Goal: Information Seeking & Learning: Learn about a topic

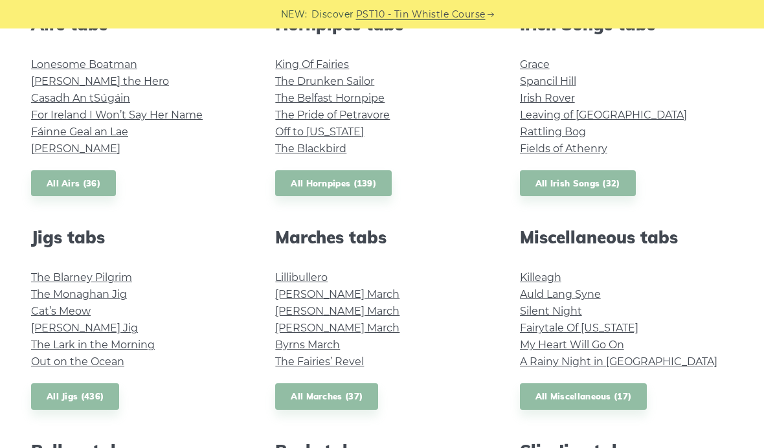
scroll to position [550, 0]
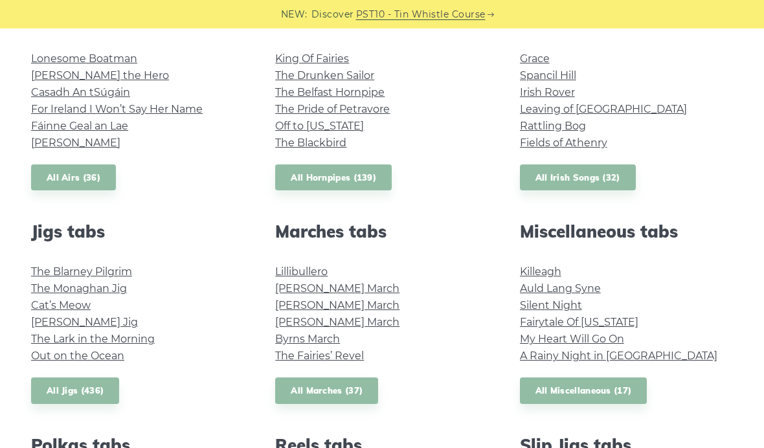
click at [547, 269] on link "Killeagh" at bounding box center [540, 272] width 41 height 12
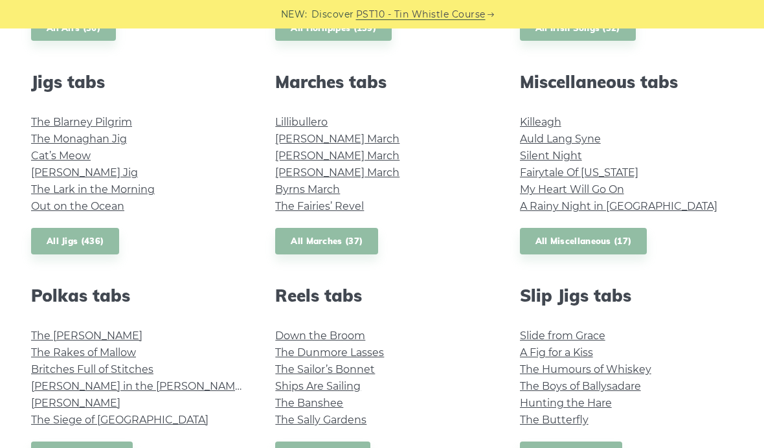
scroll to position [691, 0]
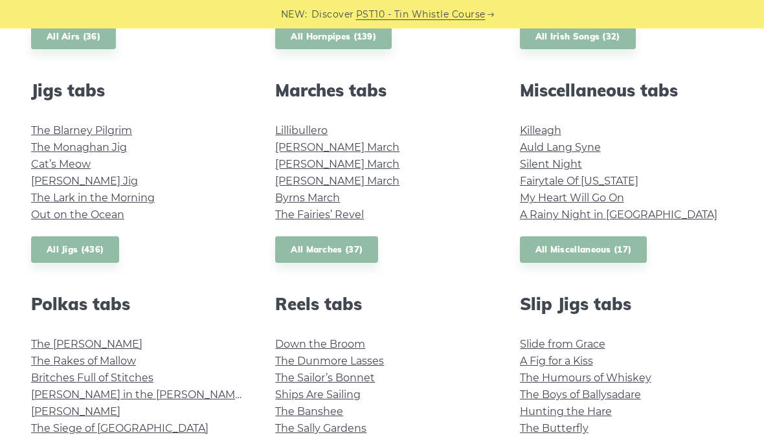
click at [605, 246] on link "All Miscellaneous (17)" at bounding box center [584, 249] width 128 height 27
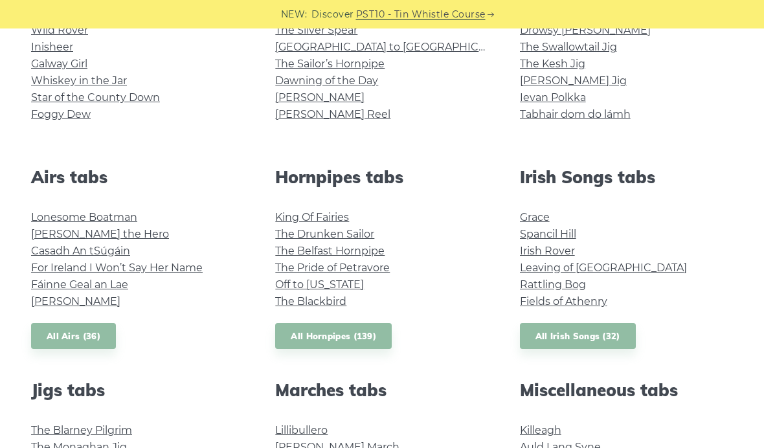
scroll to position [387, 0]
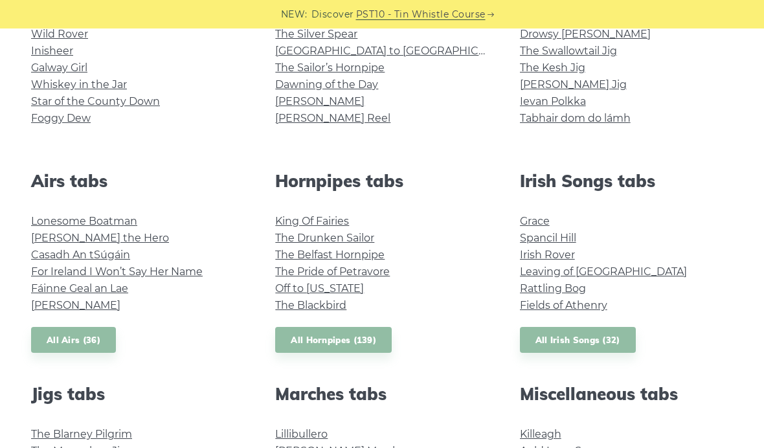
click at [100, 341] on link "All Airs (36)" at bounding box center [73, 340] width 85 height 27
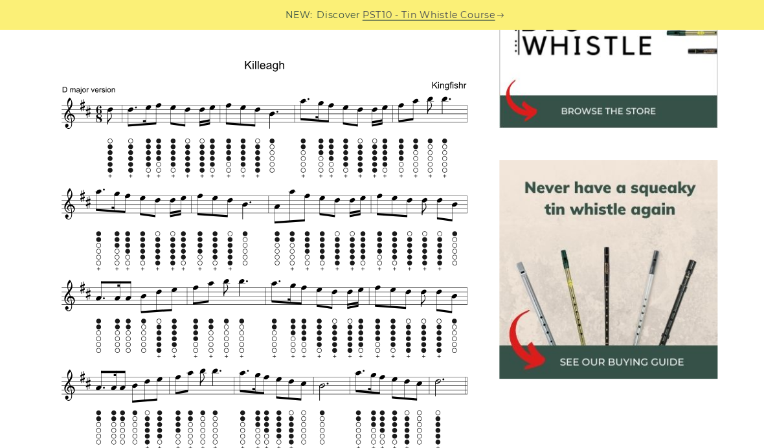
scroll to position [479, 0]
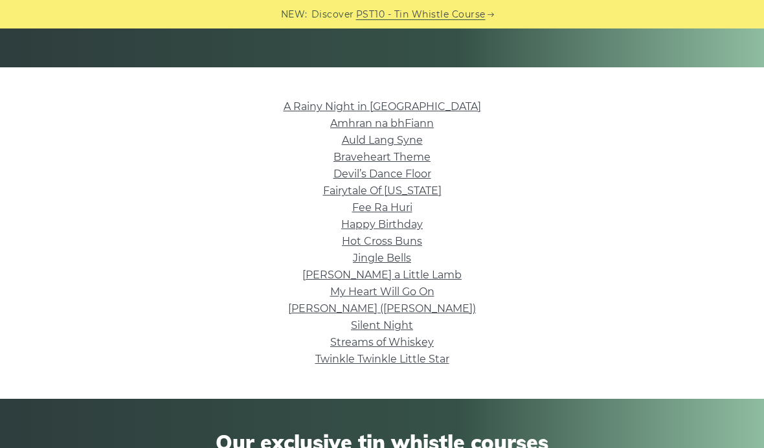
scroll to position [282, 0]
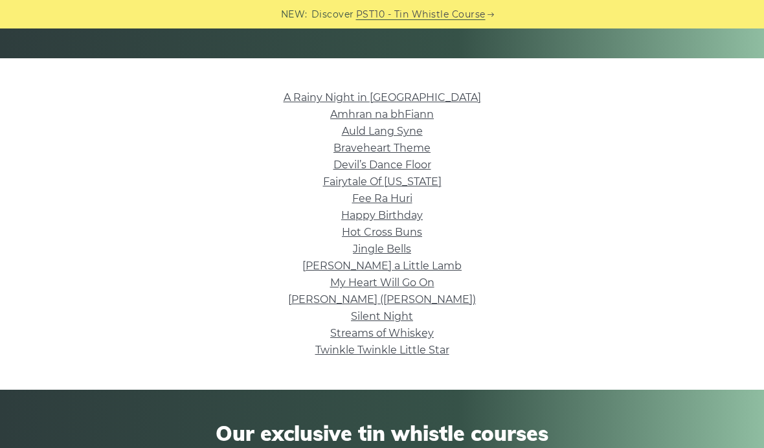
click at [440, 297] on link "Nancy Mulligan (Ed Sheeran)" at bounding box center [382, 299] width 188 height 12
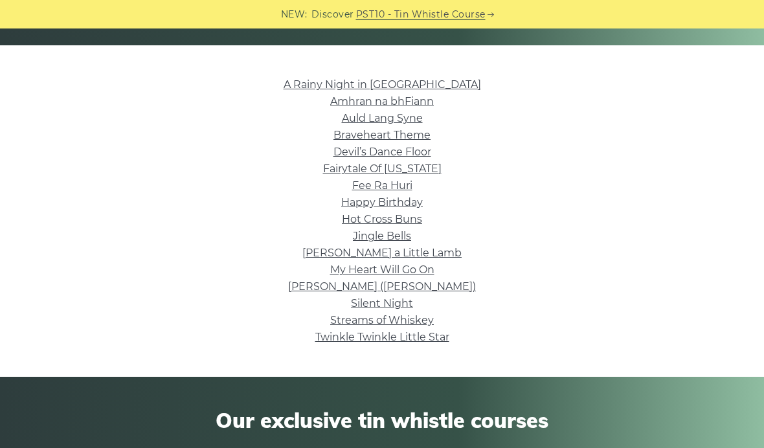
scroll to position [292, 0]
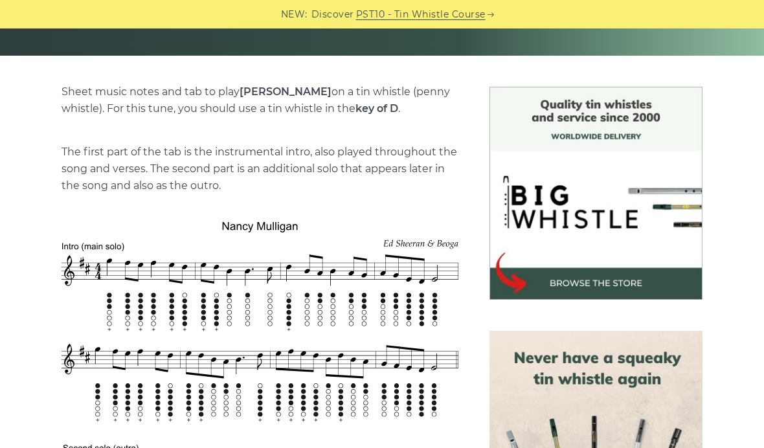
scroll to position [310, 0]
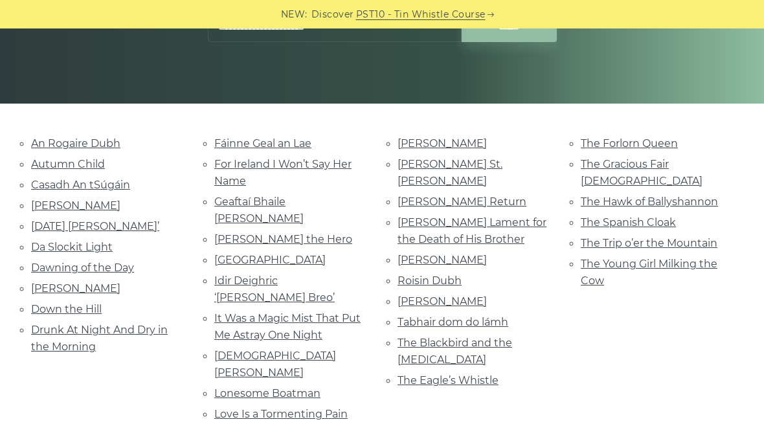
scroll to position [242, 0]
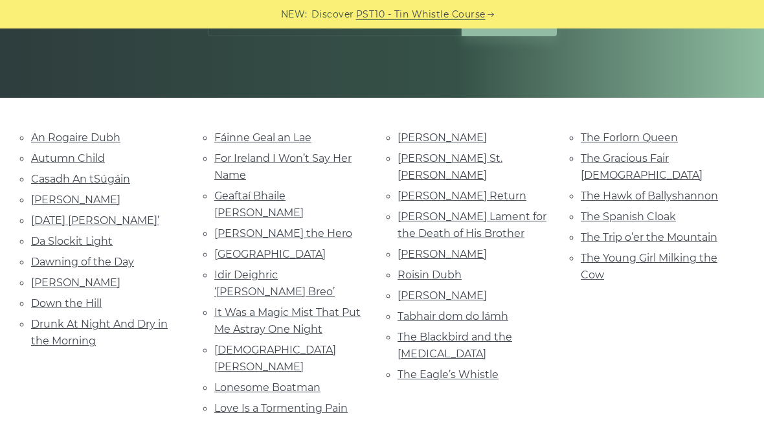
click at [326, 152] on link "For Ireland I Won’t Say Her Name" at bounding box center [282, 166] width 137 height 29
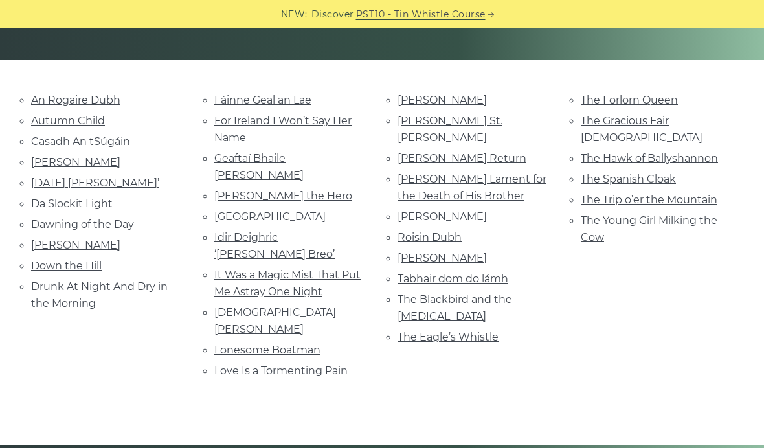
scroll to position [278, 0]
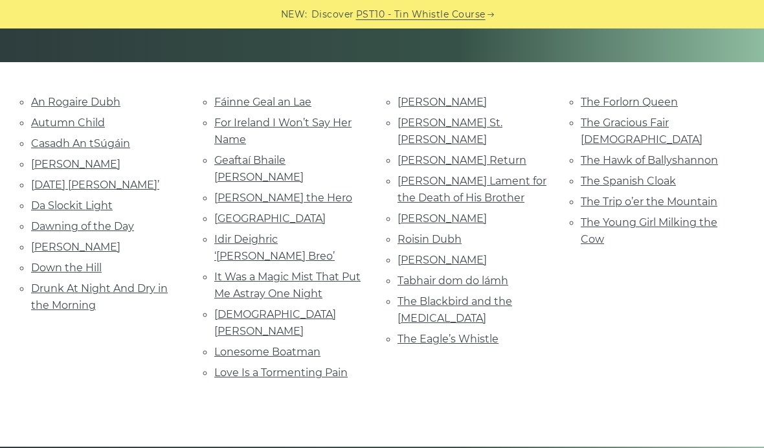
click at [294, 346] on link "Lonesome Boatman" at bounding box center [267, 352] width 106 height 12
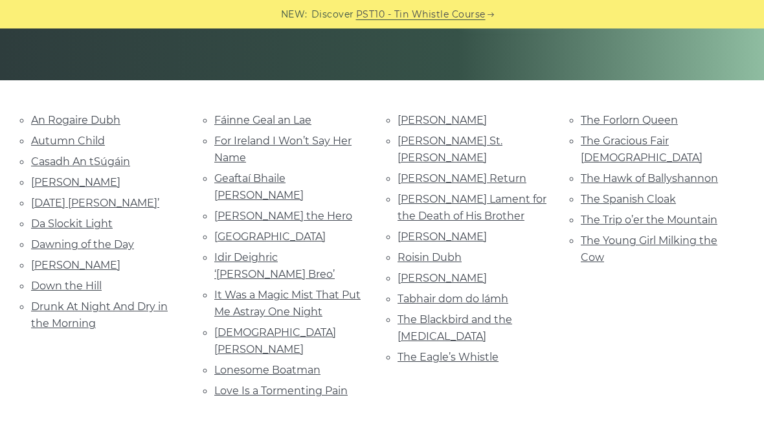
scroll to position [253, 0]
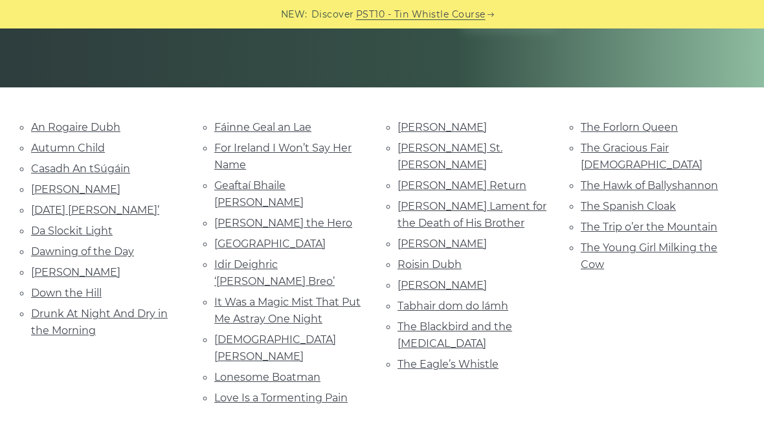
click at [479, 300] on link "Tabhair dom do lámh" at bounding box center [453, 306] width 111 height 12
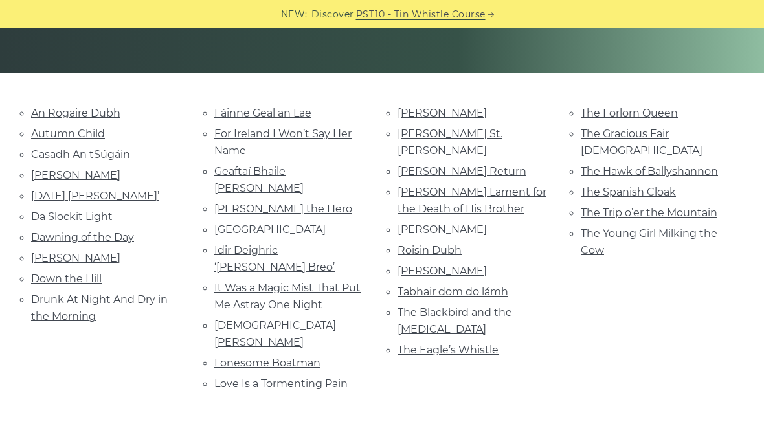
scroll to position [264, 0]
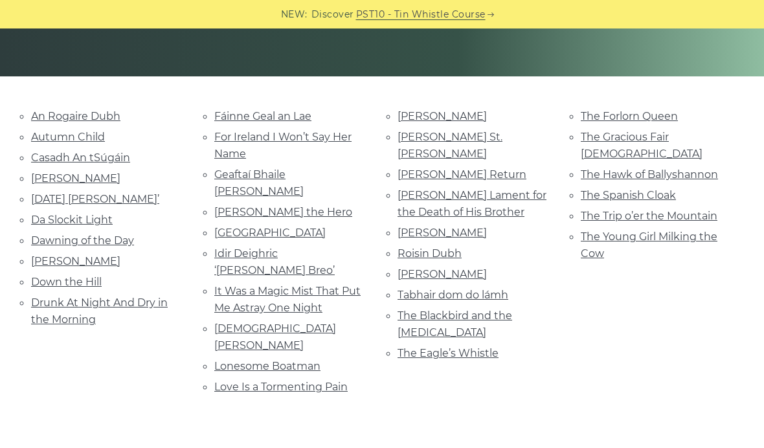
click at [429, 247] on link "Roisin Dubh" at bounding box center [430, 253] width 64 height 12
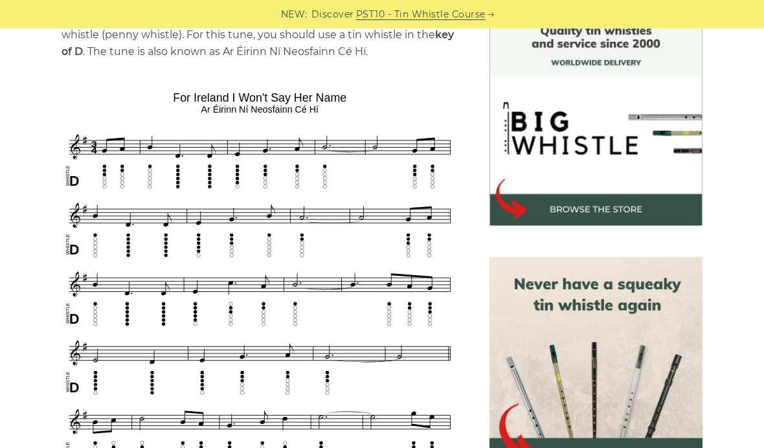
scroll to position [377, 0]
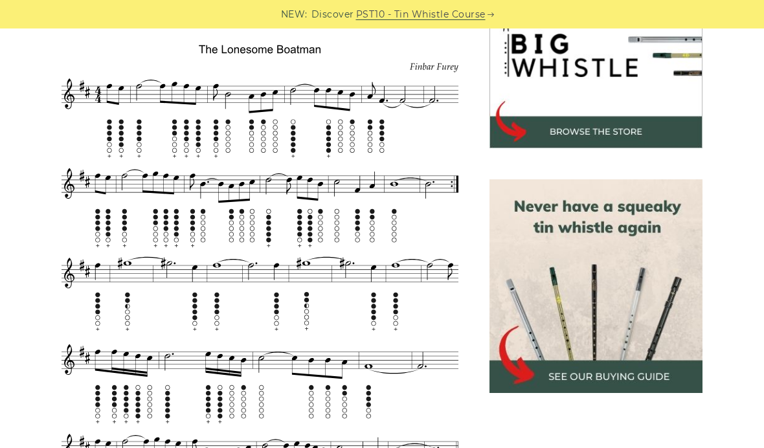
scroll to position [440, 0]
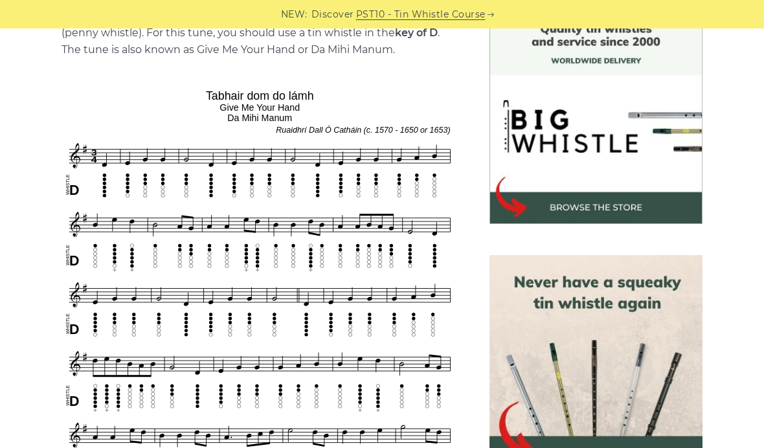
scroll to position [365, 0]
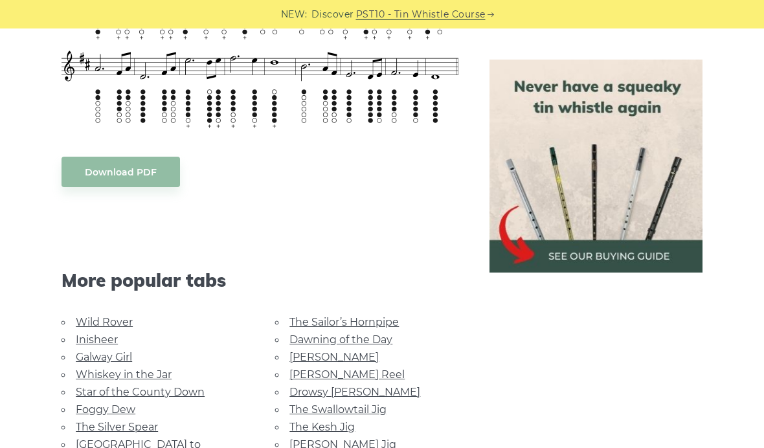
scroll to position [727, 0]
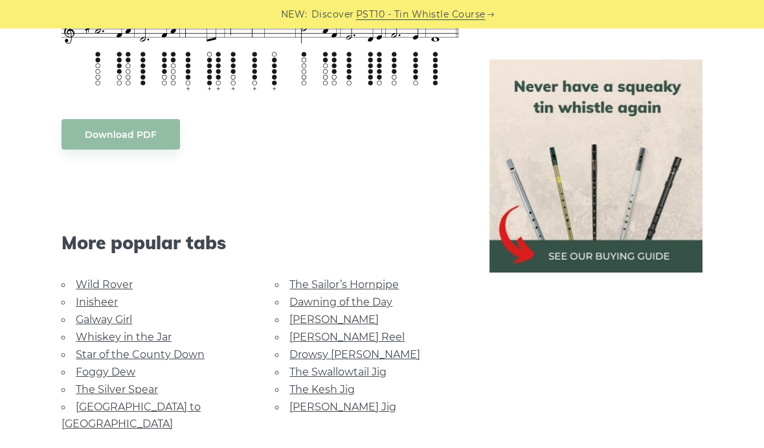
click at [96, 300] on link "Inisheer" at bounding box center [97, 302] width 42 height 12
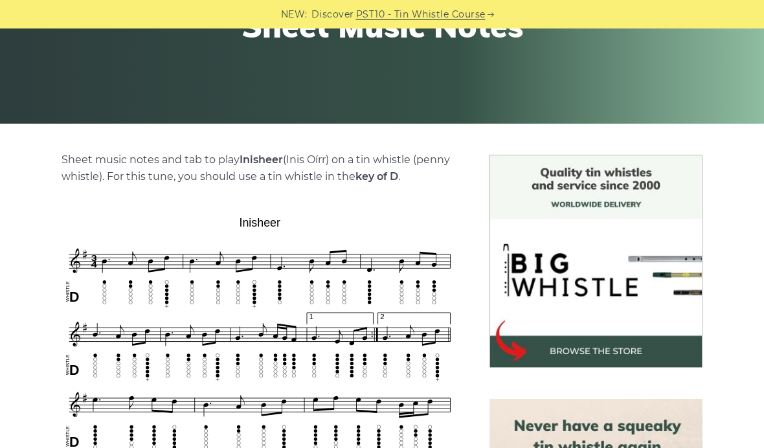
scroll to position [112, 0]
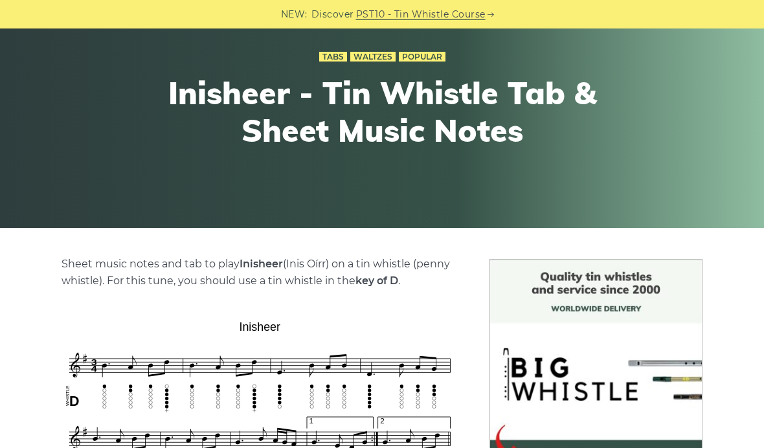
click at [367, 58] on link "Waltzes" at bounding box center [372, 57] width 45 height 10
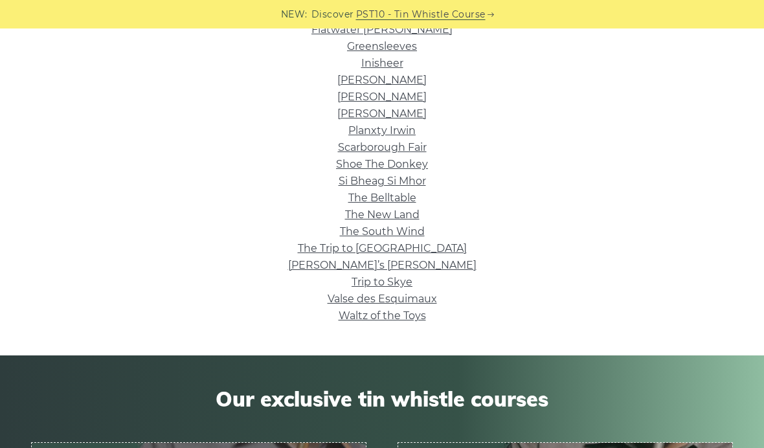
scroll to position [402, 0]
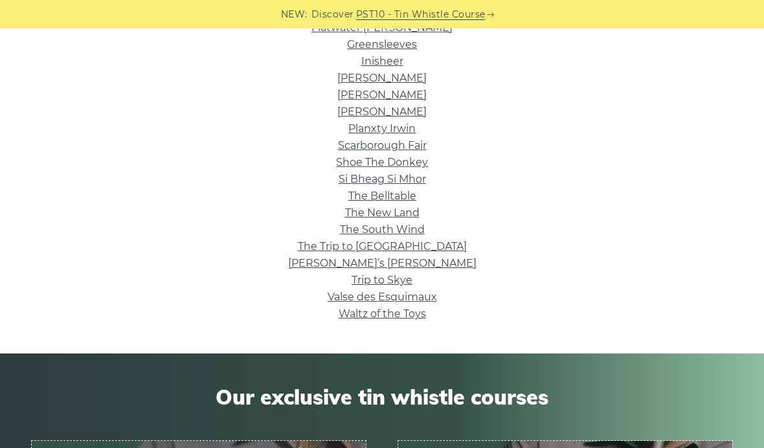
click at [350, 183] on link "Si­ Bheag Si­ Mhor" at bounding box center [382, 179] width 87 height 12
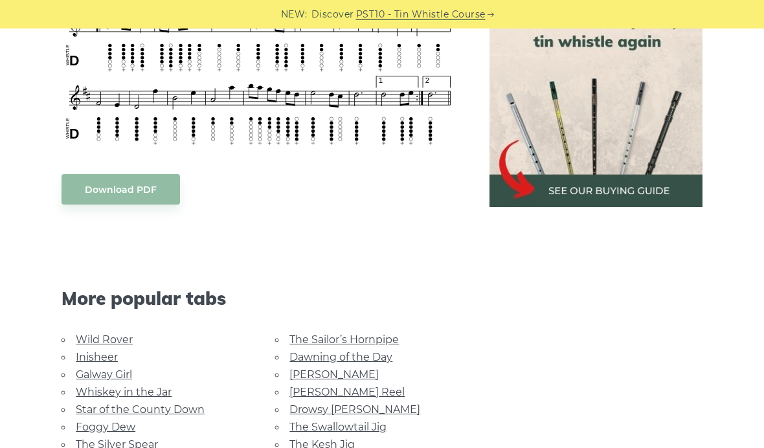
scroll to position [673, 0]
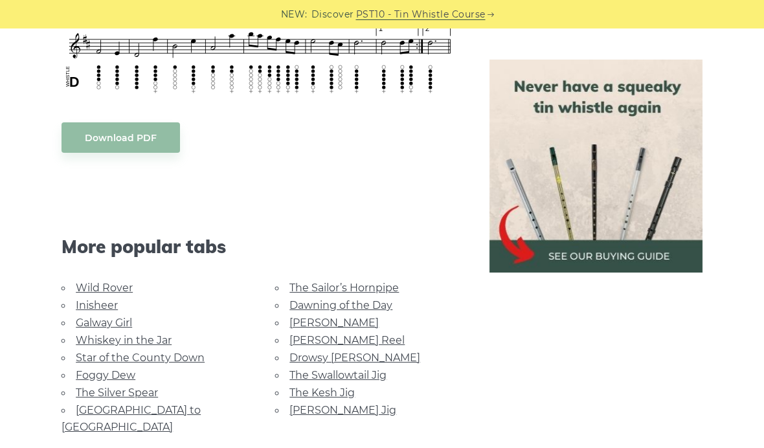
click at [109, 370] on link "Foggy Dew" at bounding box center [106, 375] width 60 height 12
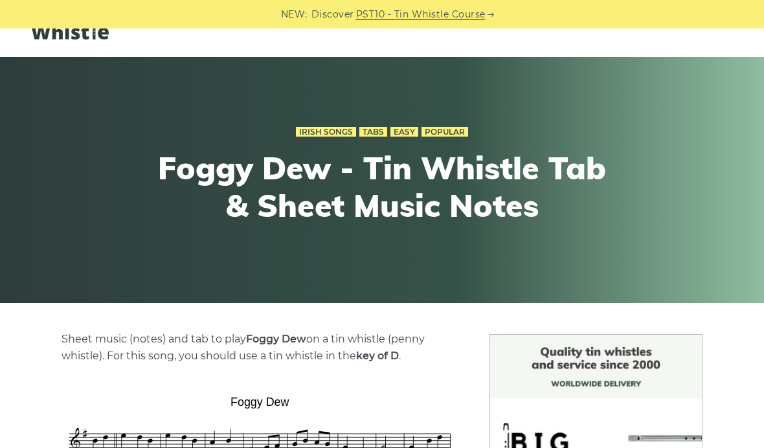
scroll to position [43, 0]
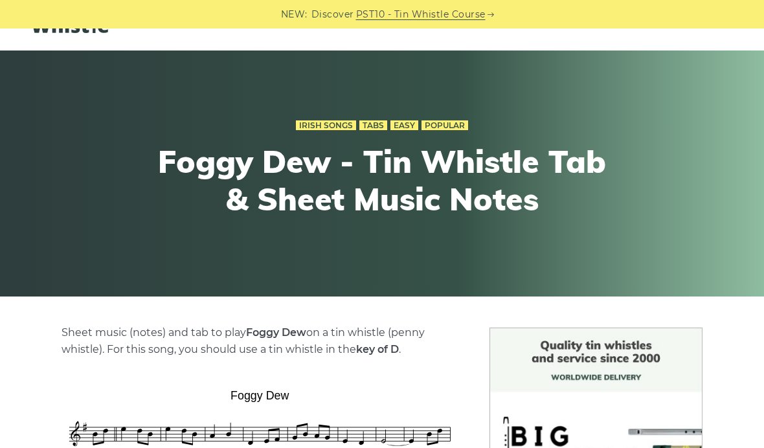
click at [409, 120] on link "Easy" at bounding box center [404, 125] width 28 height 10
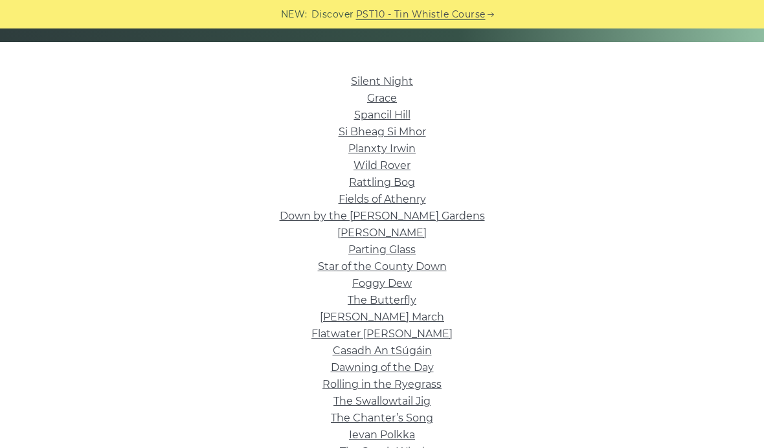
scroll to position [312, 0]
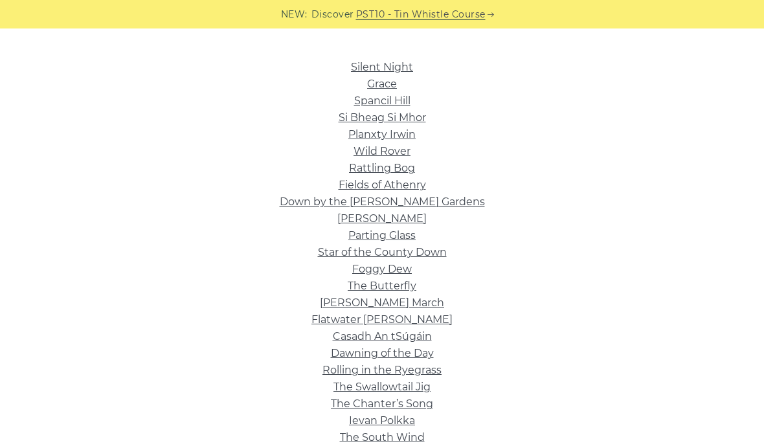
click at [403, 231] on link "Parting Glass" at bounding box center [381, 235] width 67 height 12
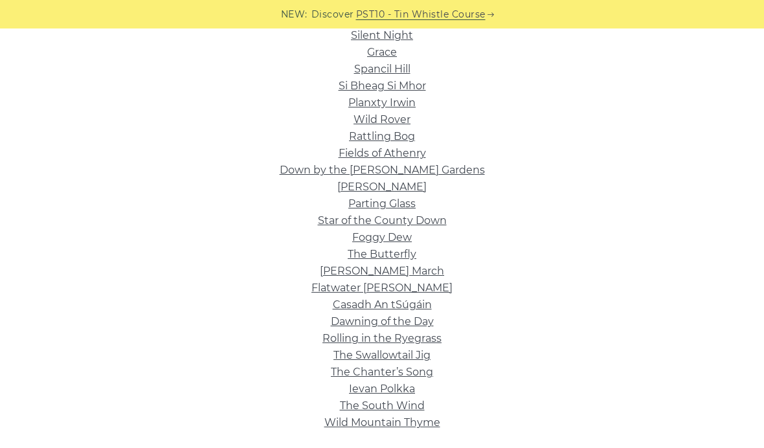
scroll to position [343, 0]
click at [389, 385] on link "Ievan Polkka" at bounding box center [382, 389] width 66 height 12
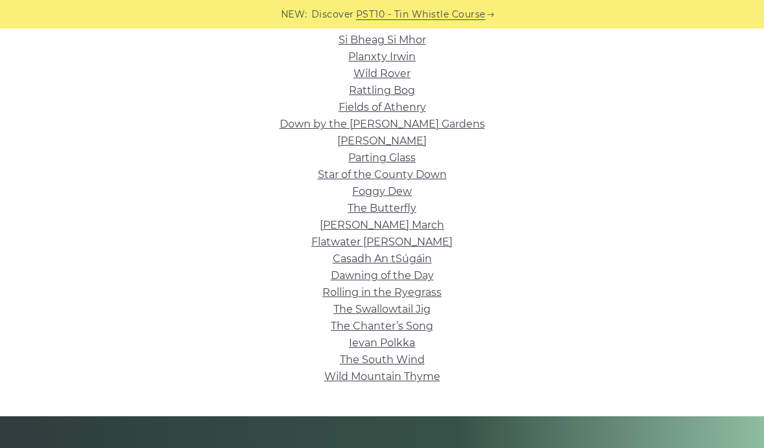
click at [352, 380] on link "Wild Mountain Thyme" at bounding box center [382, 376] width 116 height 12
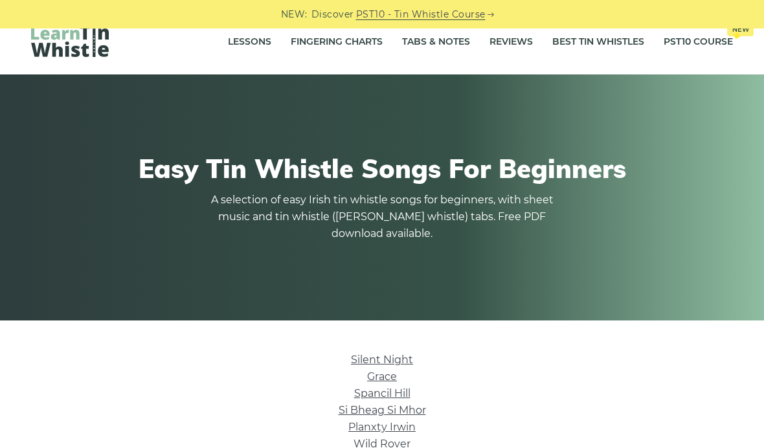
scroll to position [0, 0]
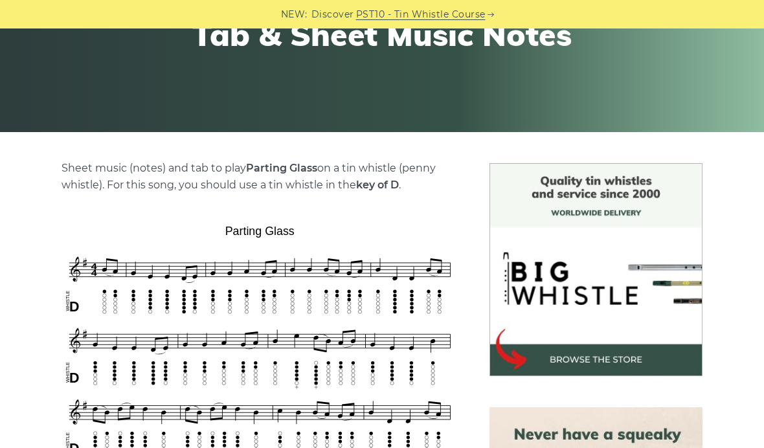
scroll to position [235, 0]
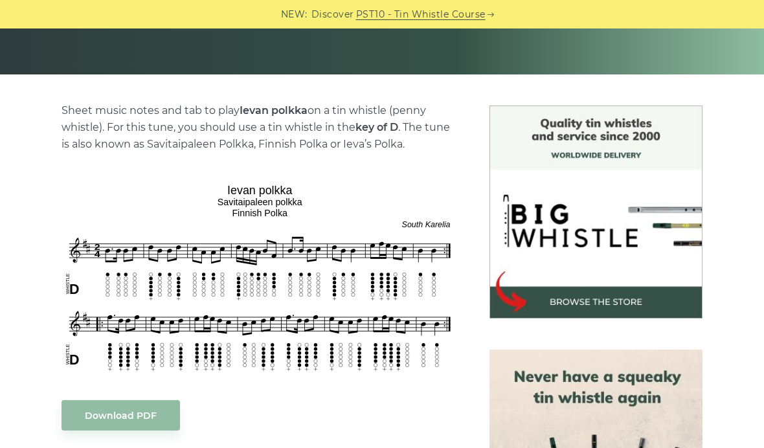
scroll to position [256, 0]
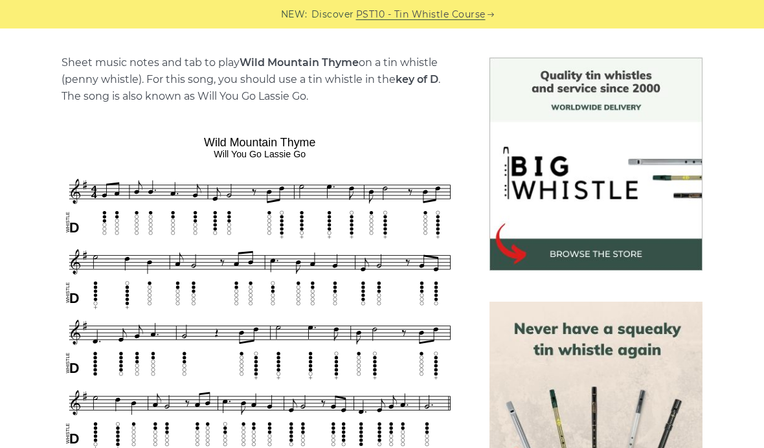
scroll to position [357, 0]
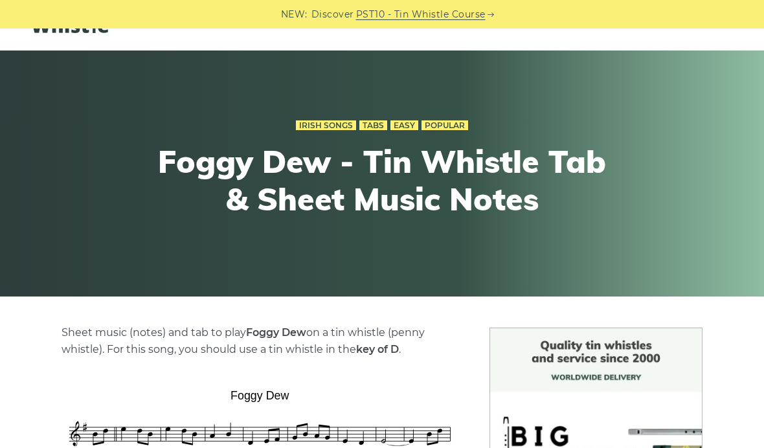
scroll to position [43, 0]
click at [449, 124] on link "Popular" at bounding box center [445, 125] width 47 height 10
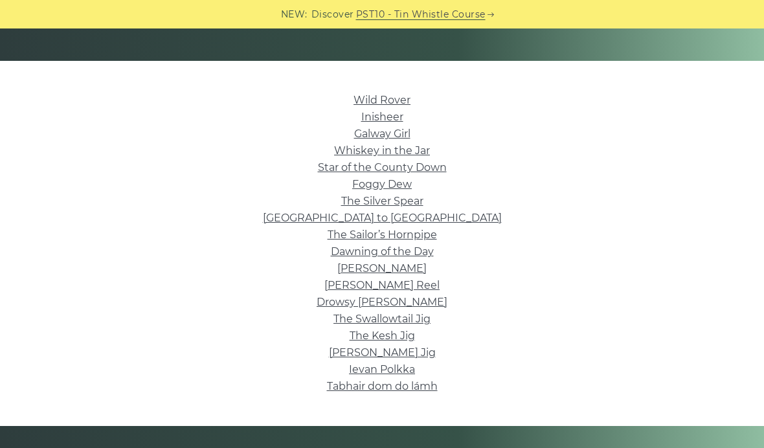
scroll to position [306, 0]
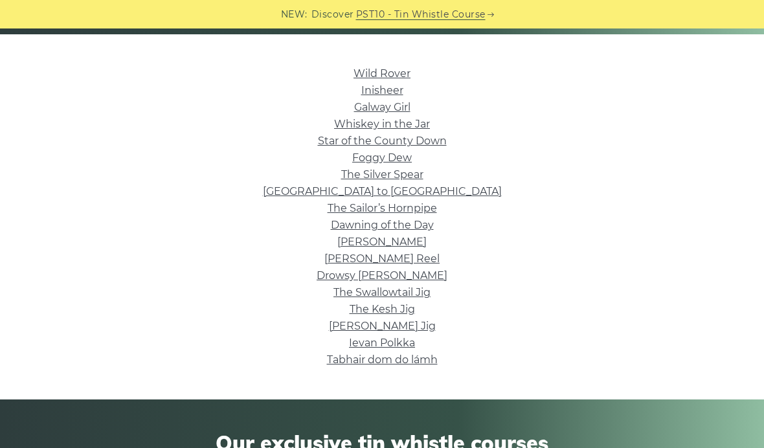
click at [396, 309] on link "The Kesh Jig" at bounding box center [382, 309] width 65 height 12
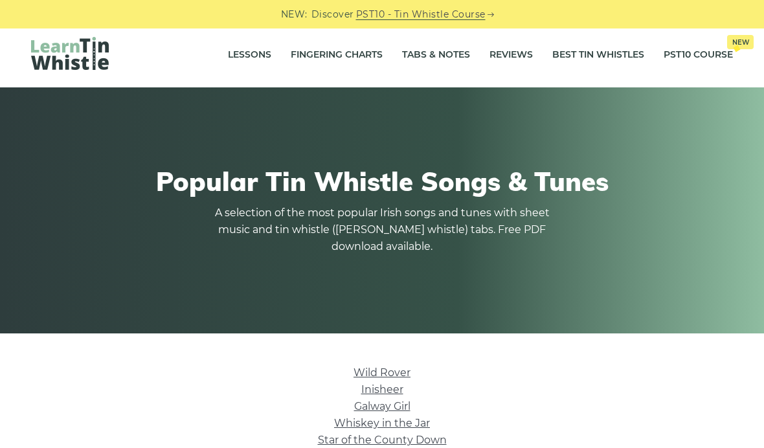
scroll to position [0, 0]
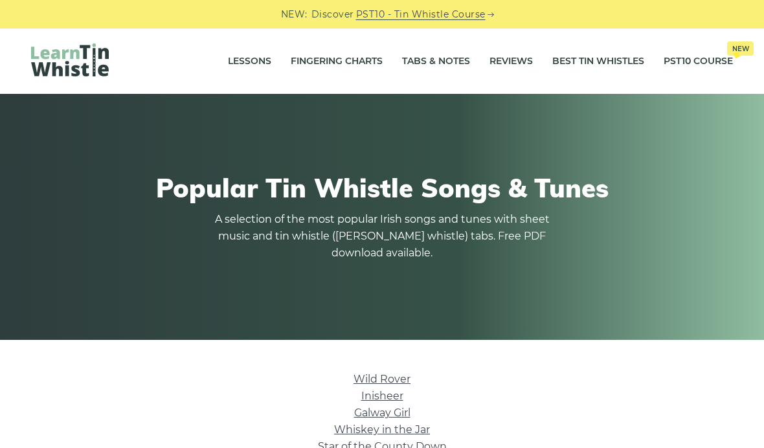
click at [425, 60] on link "Tabs & Notes" at bounding box center [436, 61] width 68 height 32
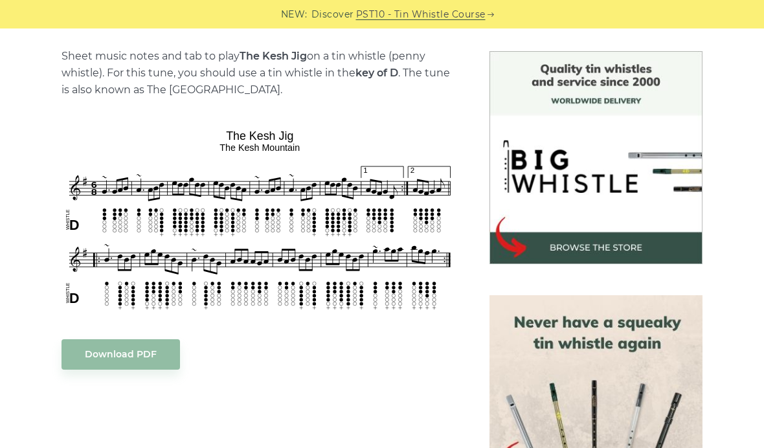
scroll to position [322, 0]
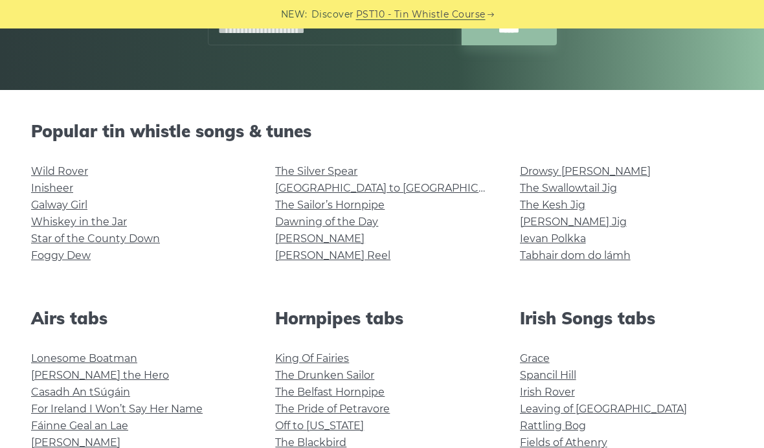
scroll to position [278, 0]
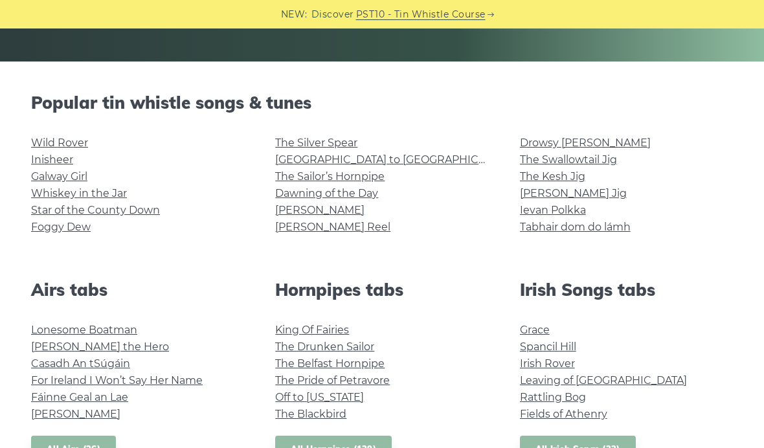
click at [622, 246] on div "Drowsy Maggie The Swallowtail Jig The Kesh Jig Morrison’s Jig Ievan Polkka Tabh…" at bounding box center [626, 192] width 244 height 114
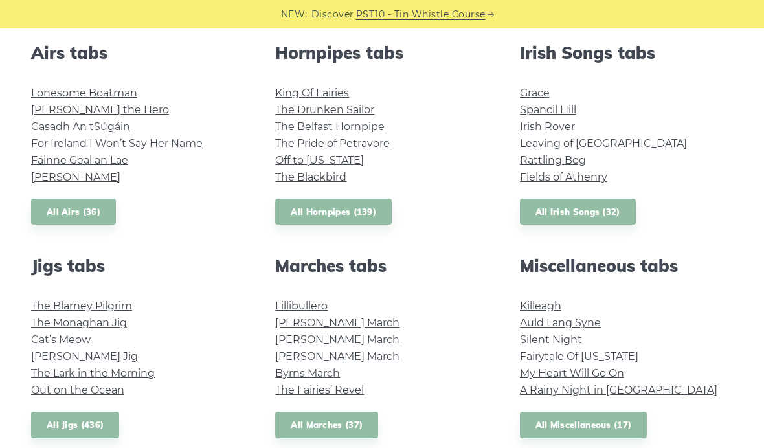
scroll to position [497, 0]
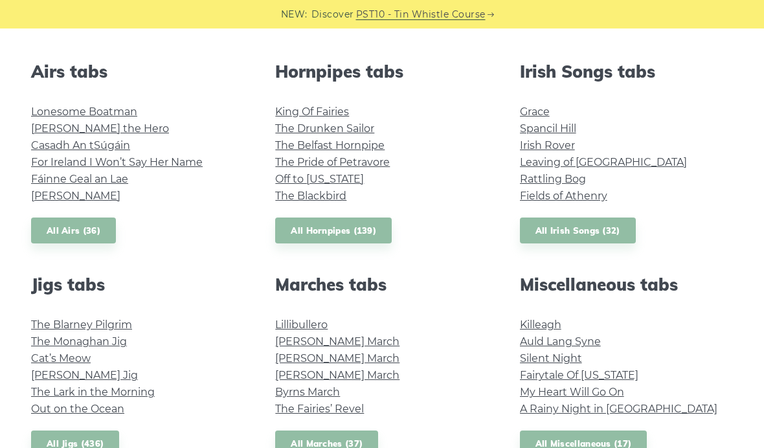
click at [582, 447] on link "All Miscellaneous (17)" at bounding box center [584, 444] width 128 height 27
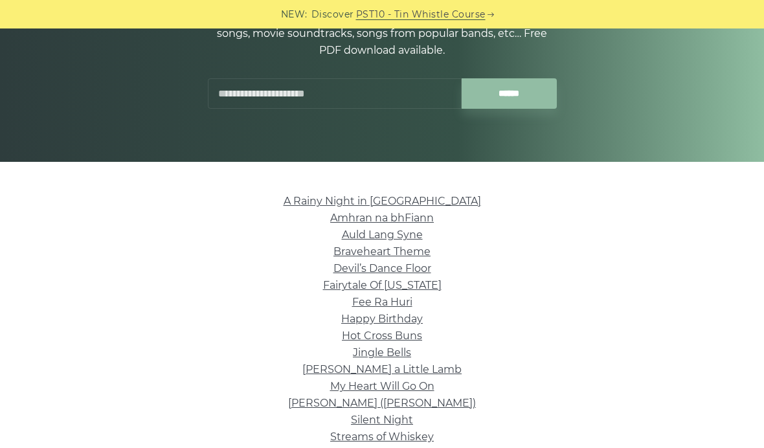
scroll to position [198, 0]
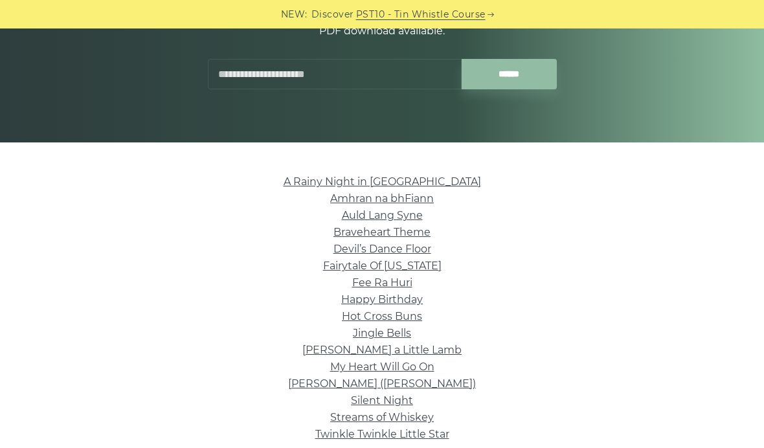
click at [398, 384] on link "[PERSON_NAME] ([PERSON_NAME])" at bounding box center [382, 384] width 188 height 12
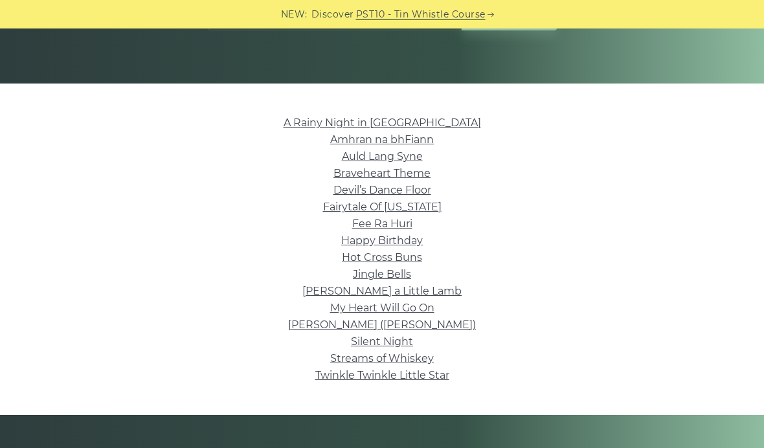
scroll to position [236, 0]
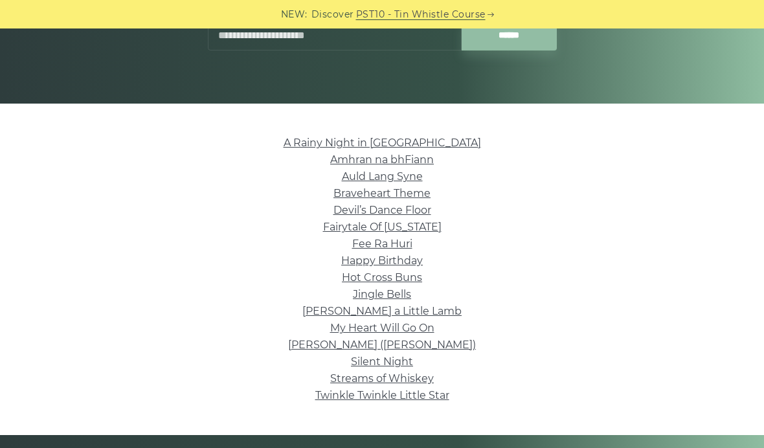
click at [345, 327] on link "My Heart Will Go On" at bounding box center [382, 328] width 104 height 12
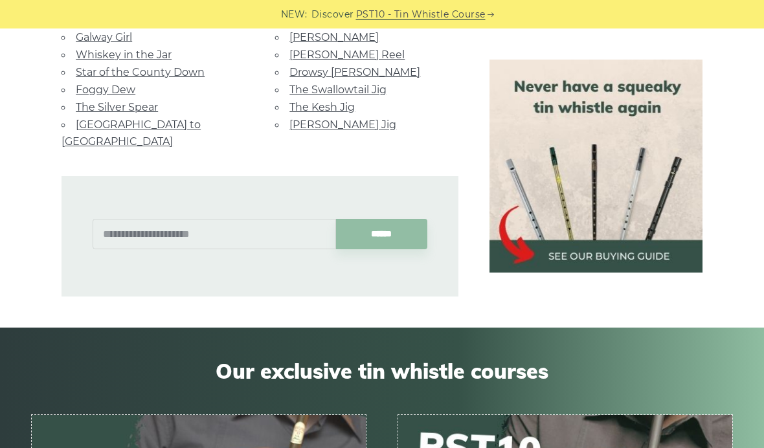
scroll to position [1600, 0]
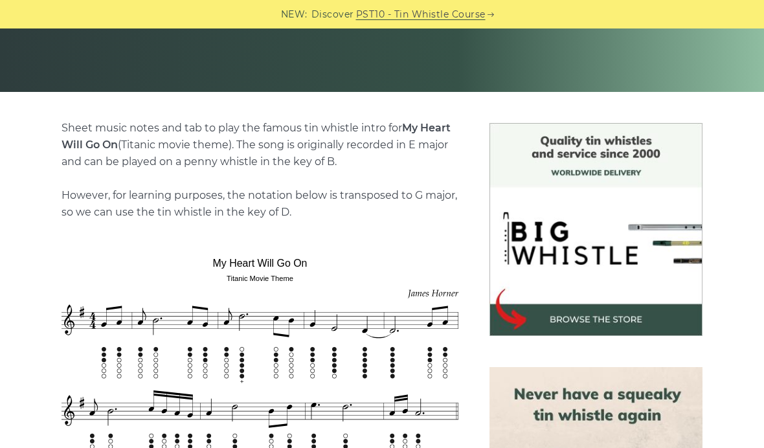
scroll to position [247, 0]
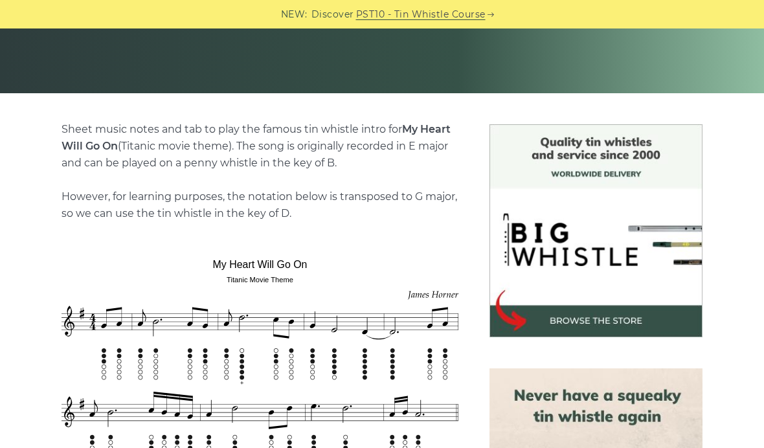
click at [62, 128] on p "Sheet music notes and tab to play the famous tin whistle intro for My Heart Wil…" at bounding box center [260, 171] width 396 height 101
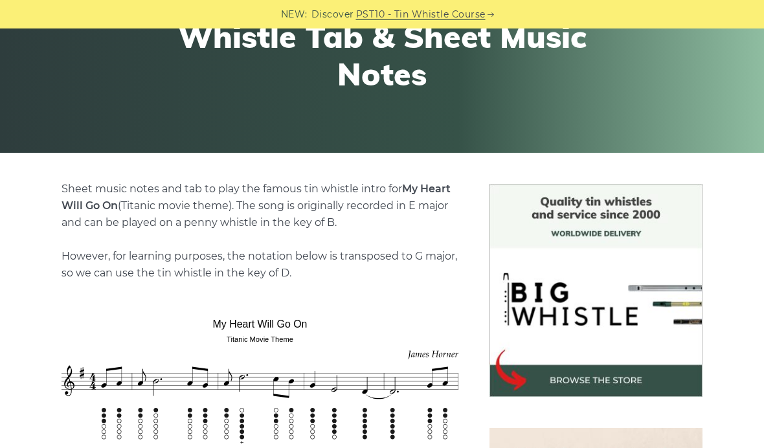
scroll to position [0, 0]
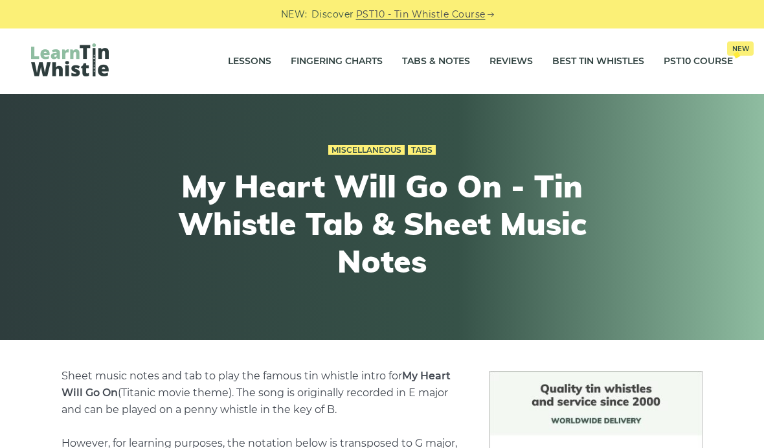
click at [714, 58] on link "PST10 Course New" at bounding box center [698, 61] width 69 height 32
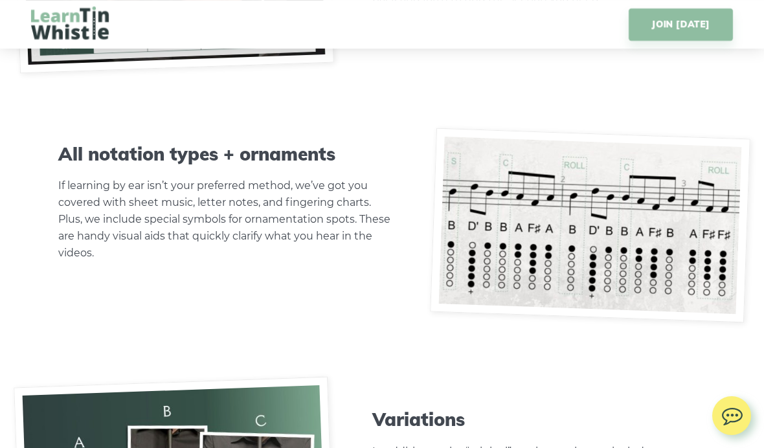
scroll to position [3962, 0]
